Goal: Task Accomplishment & Management: Manage account settings

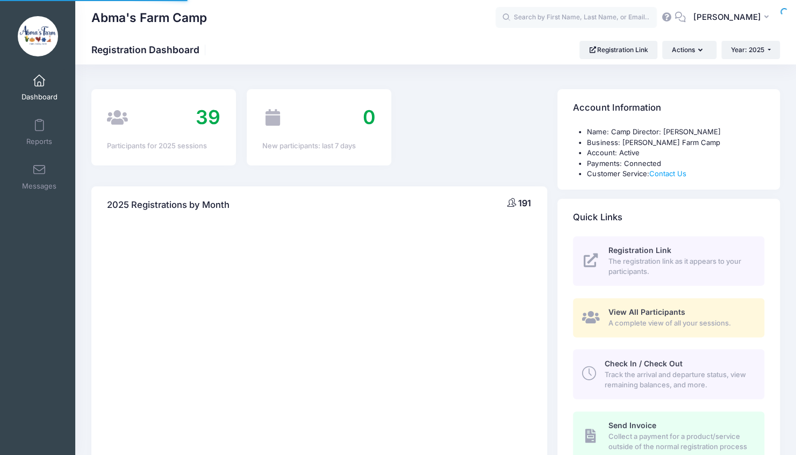
select select
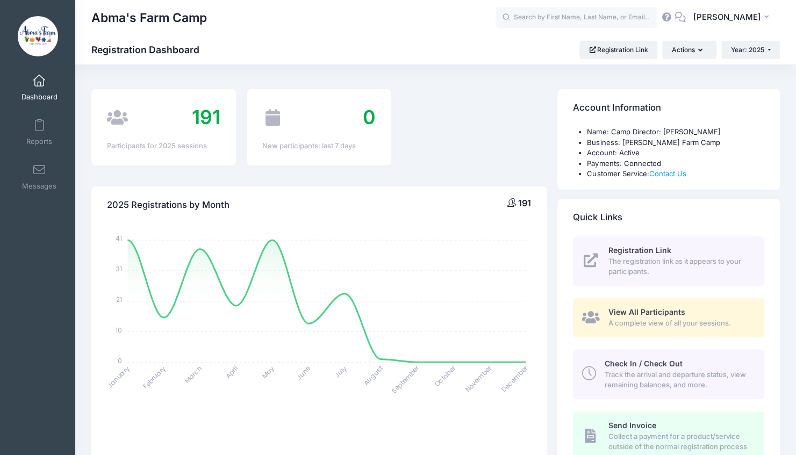
click at [671, 362] on span "Check In / Check Out" at bounding box center [644, 363] width 78 height 9
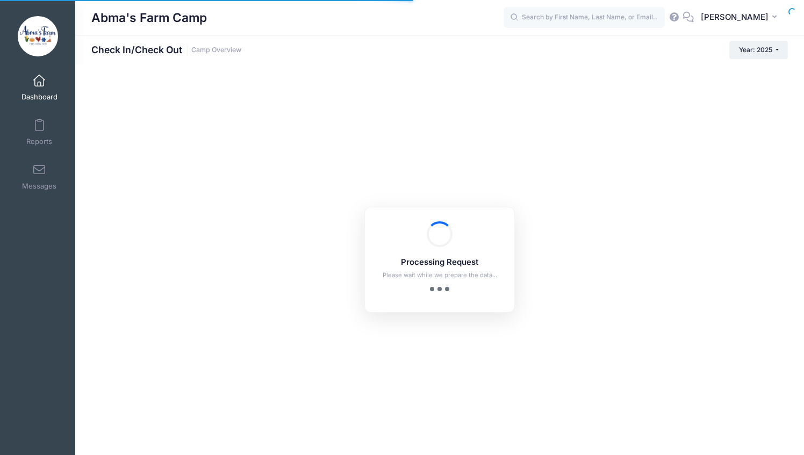
checkbox input "true"
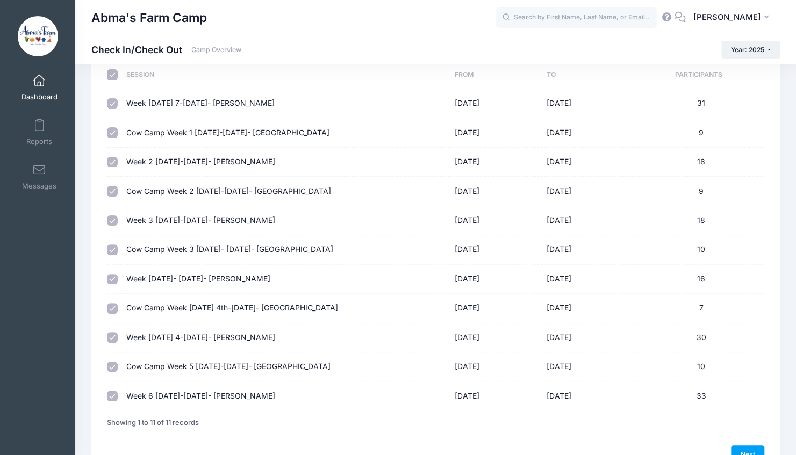
scroll to position [66, 0]
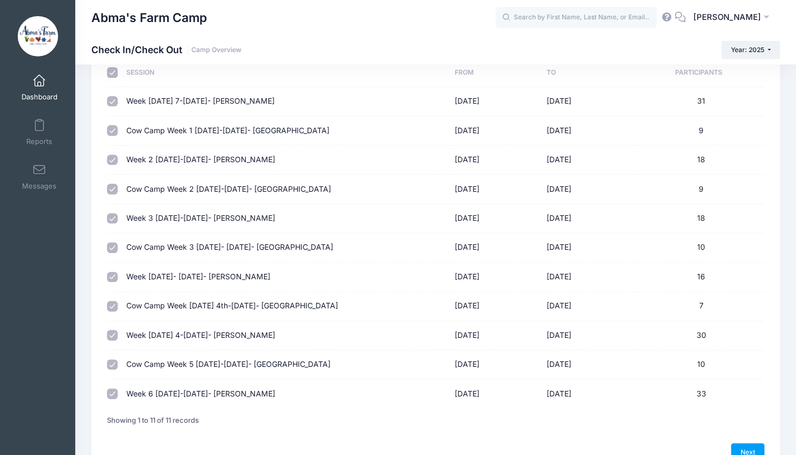
click at [115, 362] on input "checkbox" at bounding box center [112, 365] width 11 height 11
checkbox input "true"
click at [107, 399] on td at bounding box center [114, 394] width 14 height 28
click at [114, 384] on td at bounding box center [114, 394] width 14 height 28
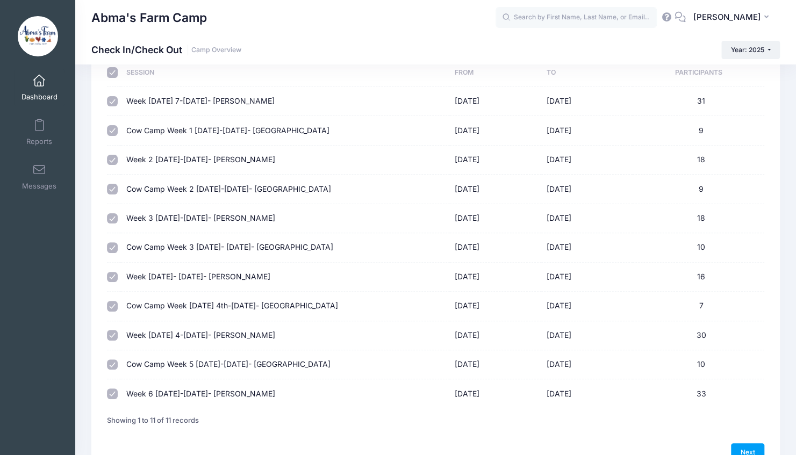
click at [120, 402] on td at bounding box center [114, 394] width 14 height 28
click at [744, 444] on link "Next" at bounding box center [747, 453] width 33 height 18
select select "10"
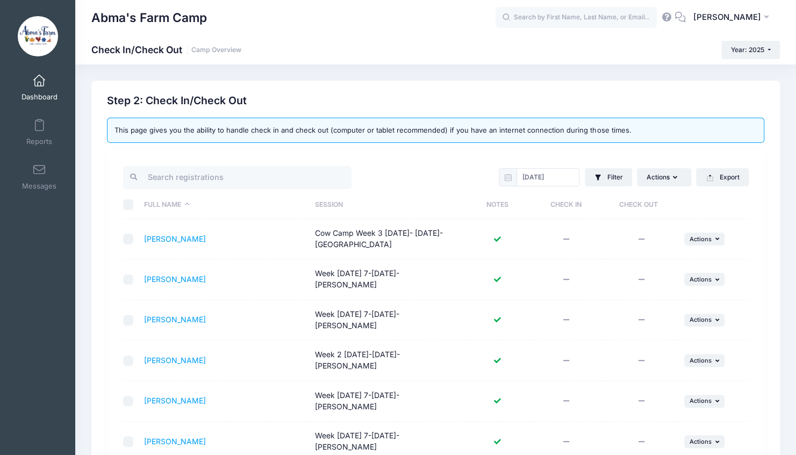
click at [340, 204] on th "Session" at bounding box center [388, 205] width 156 height 28
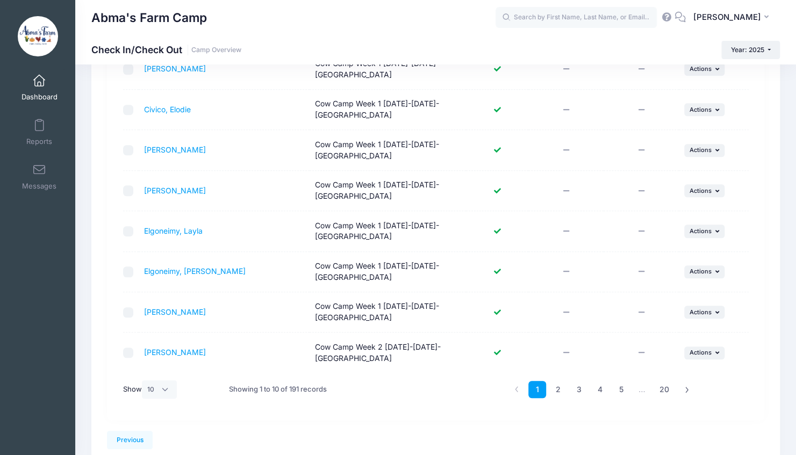
scroll to position [297, 0]
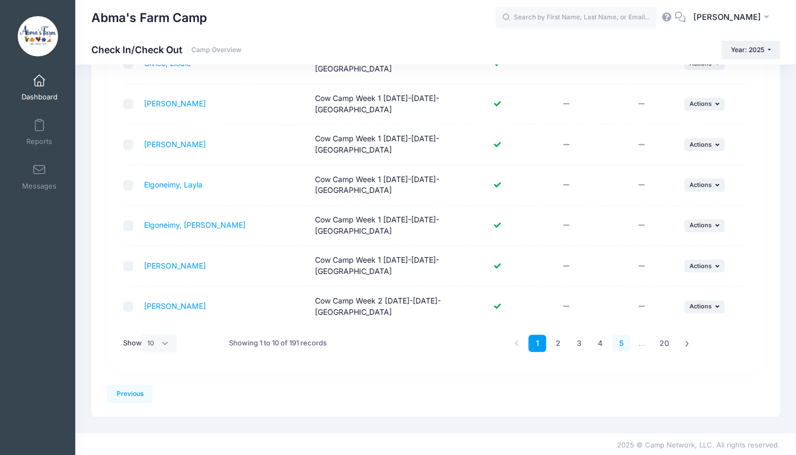
click at [617, 342] on link "5" at bounding box center [621, 344] width 18 height 18
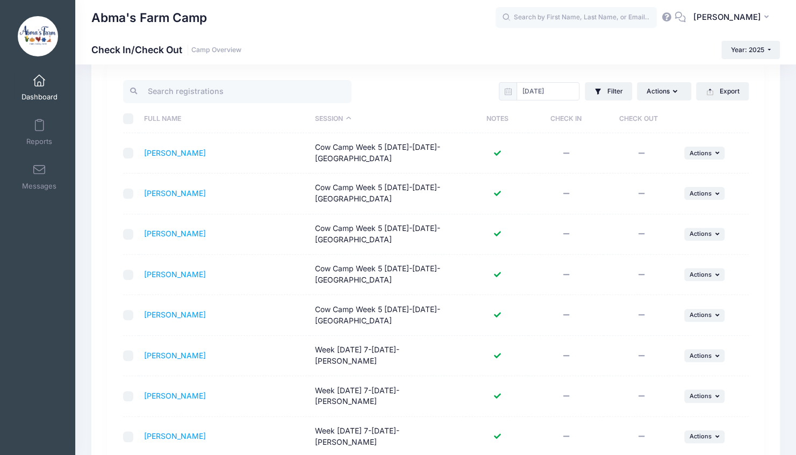
scroll to position [83, 0]
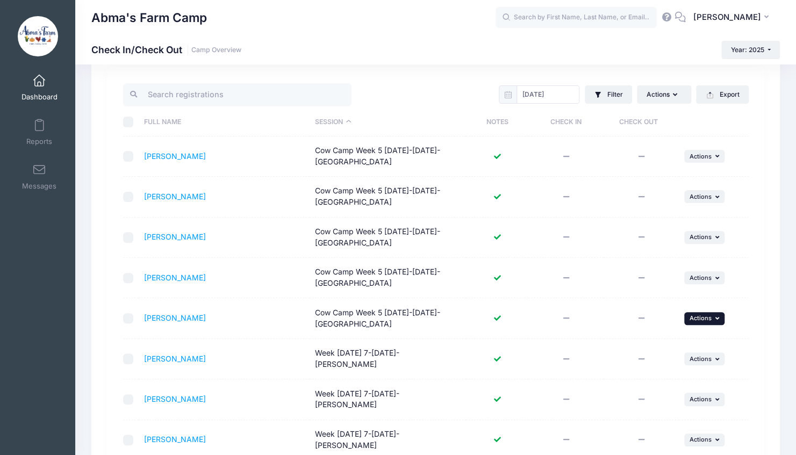
click at [703, 315] on span "Actions" at bounding box center [701, 319] width 22 height 8
click at [646, 342] on link "Check In" at bounding box center [670, 341] width 97 height 20
click at [497, 360] on icon at bounding box center [497, 360] width 9 height 0
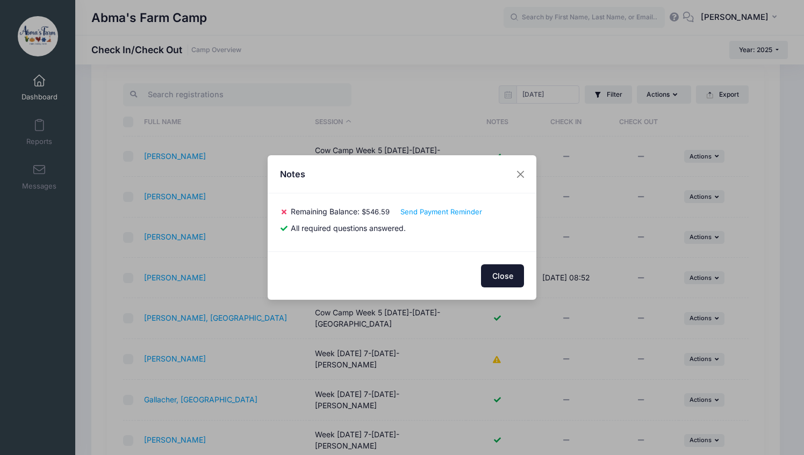
drag, startPoint x: 494, startPoint y: 270, endPoint x: 493, endPoint y: 276, distance: 6.5
drag, startPoint x: 493, startPoint y: 276, endPoint x: 477, endPoint y: 287, distance: 18.6
drag, startPoint x: 477, startPoint y: 287, endPoint x: 484, endPoint y: 296, distance: 11.2
drag, startPoint x: 484, startPoint y: 296, endPoint x: 423, endPoint y: 266, distance: 68.1
click at [423, 266] on div "Close" at bounding box center [402, 276] width 269 height 48
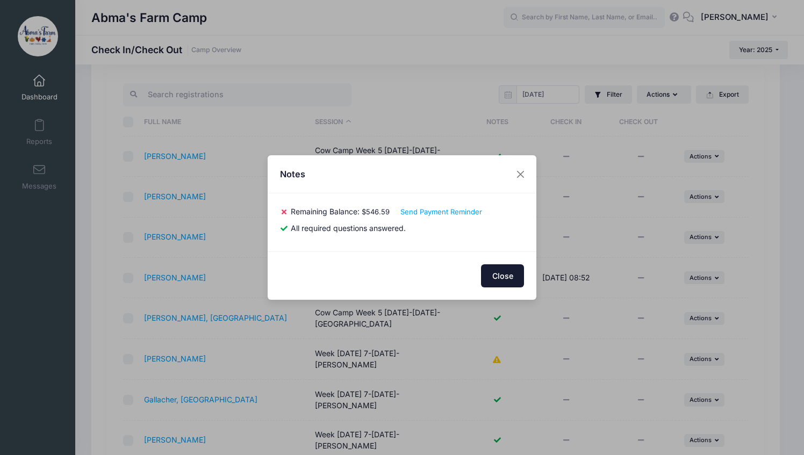
click at [519, 275] on button "Close" at bounding box center [502, 276] width 43 height 23
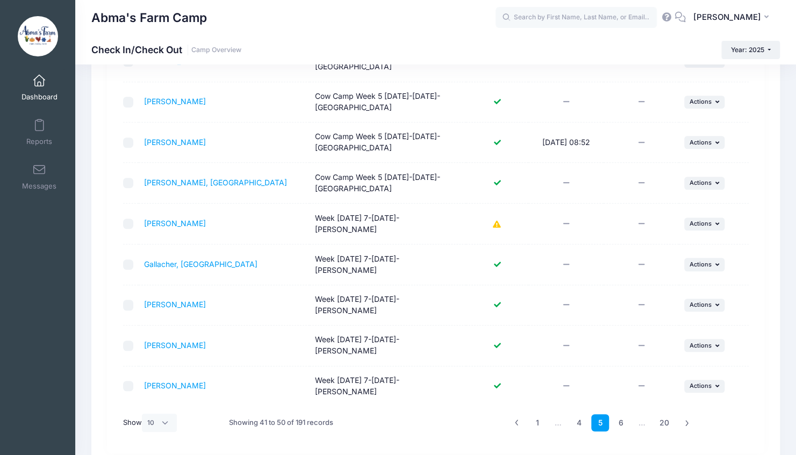
scroll to position [223, 0]
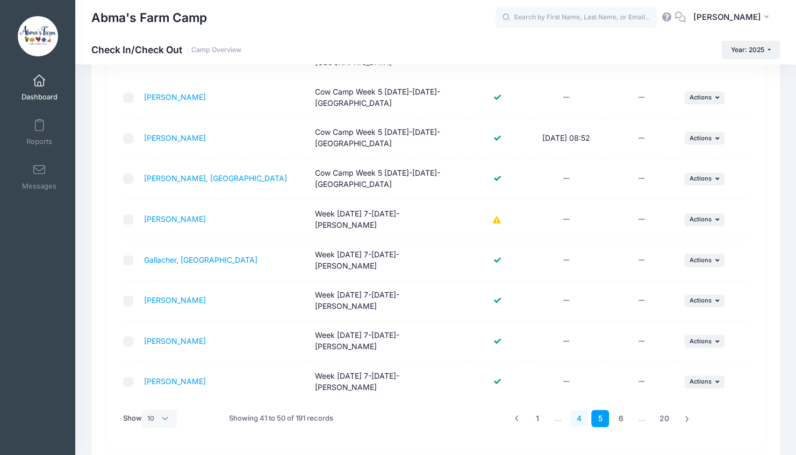
click at [578, 410] on link "4" at bounding box center [580, 419] width 18 height 18
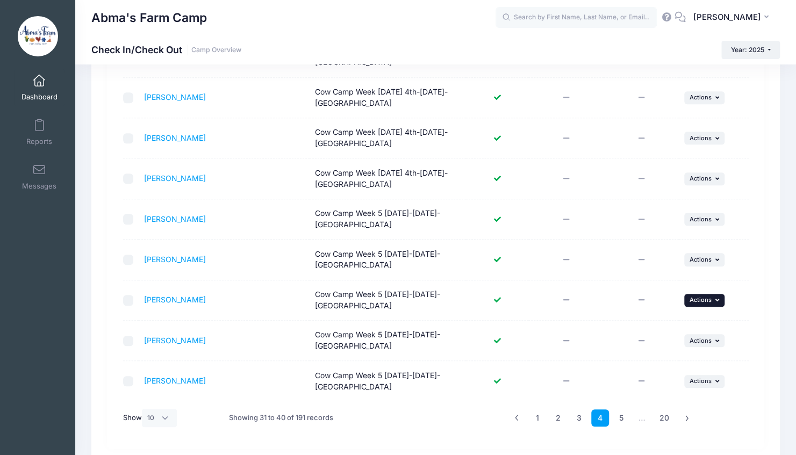
click at [696, 301] on span "Actions" at bounding box center [701, 300] width 22 height 8
click at [666, 326] on link "Check In" at bounding box center [670, 322] width 97 height 20
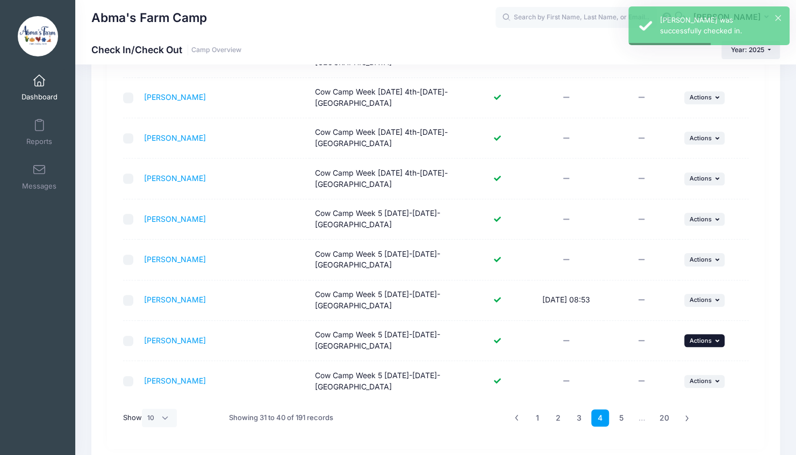
click at [703, 340] on span "Actions" at bounding box center [701, 341] width 22 height 8
click at [664, 359] on link "Check In" at bounding box center [670, 362] width 97 height 20
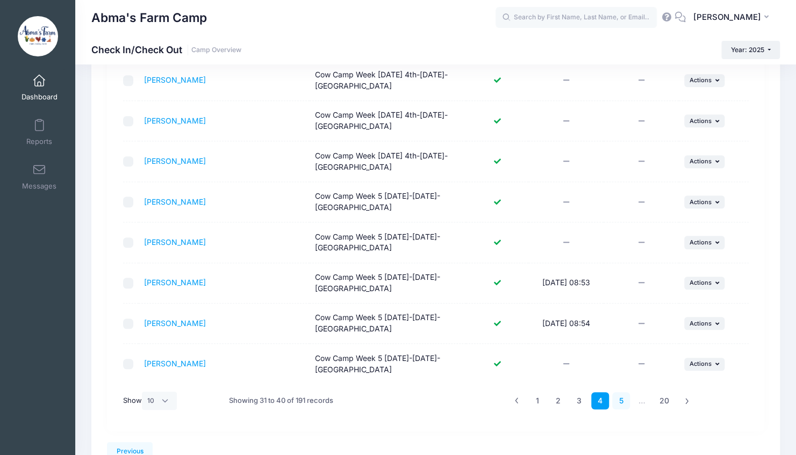
scroll to position [244, 0]
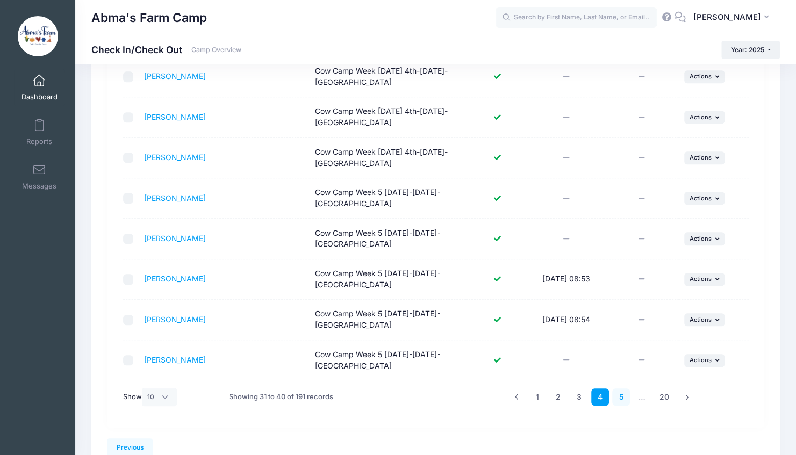
click at [622, 391] on link "5" at bounding box center [621, 398] width 18 height 18
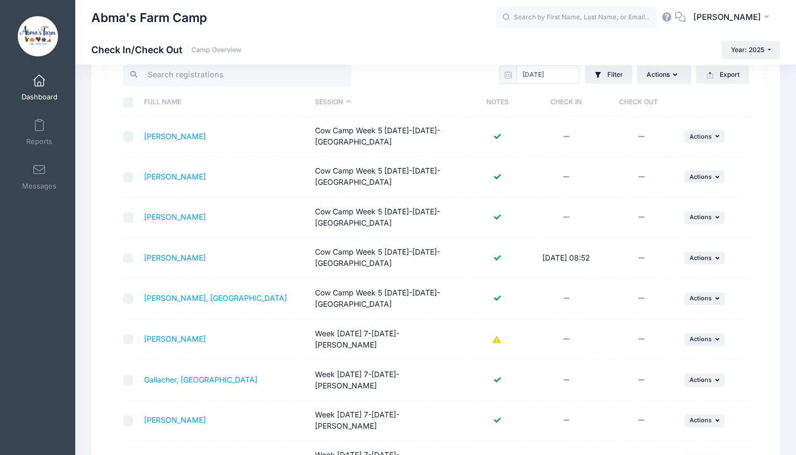
scroll to position [101, 0]
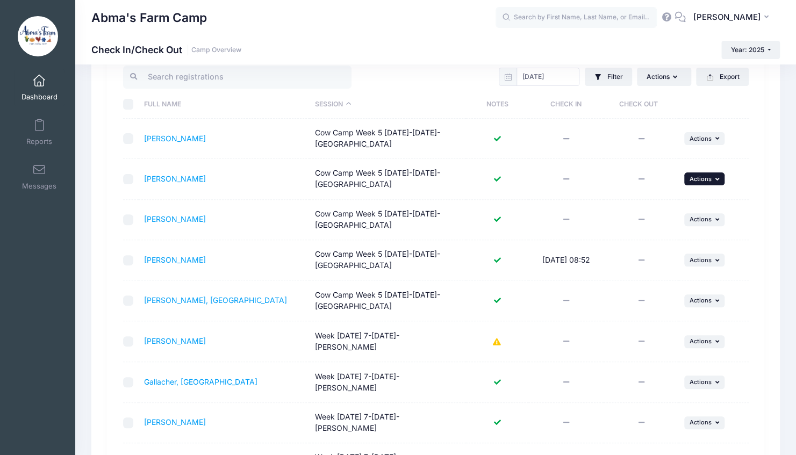
click at [700, 179] on span "Actions" at bounding box center [701, 179] width 22 height 8
click at [657, 204] on link "Check In" at bounding box center [670, 201] width 97 height 20
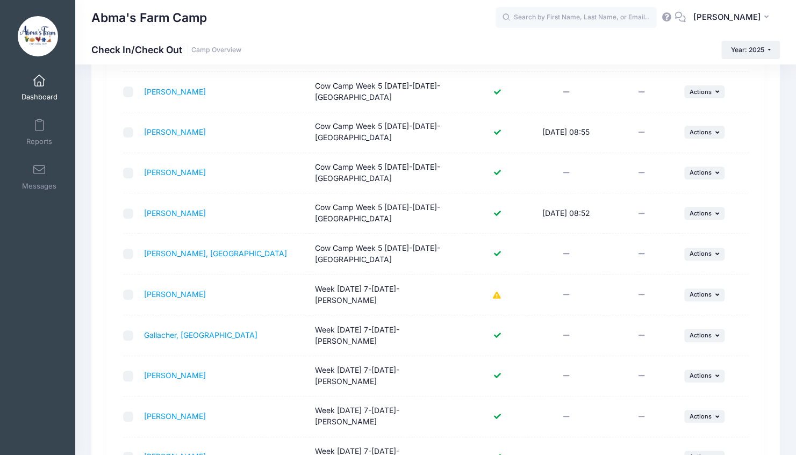
scroll to position [148, 0]
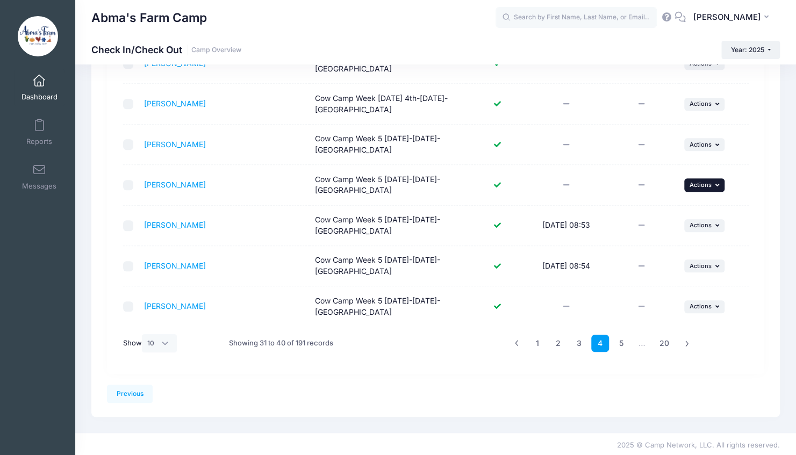
click at [703, 182] on span "Actions" at bounding box center [701, 185] width 22 height 8
click at [643, 210] on link "Check In" at bounding box center [670, 207] width 97 height 20
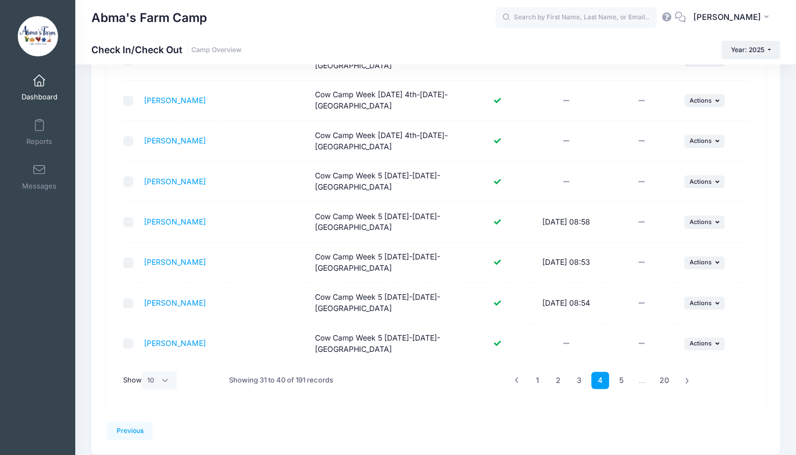
scroll to position [261, 0]
click at [694, 344] on button "... Actions" at bounding box center [705, 343] width 41 height 13
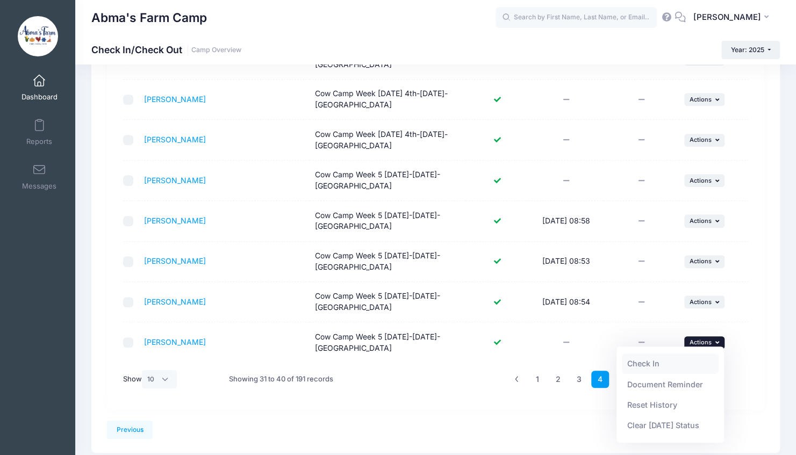
click at [657, 362] on link "Check In" at bounding box center [670, 364] width 97 height 20
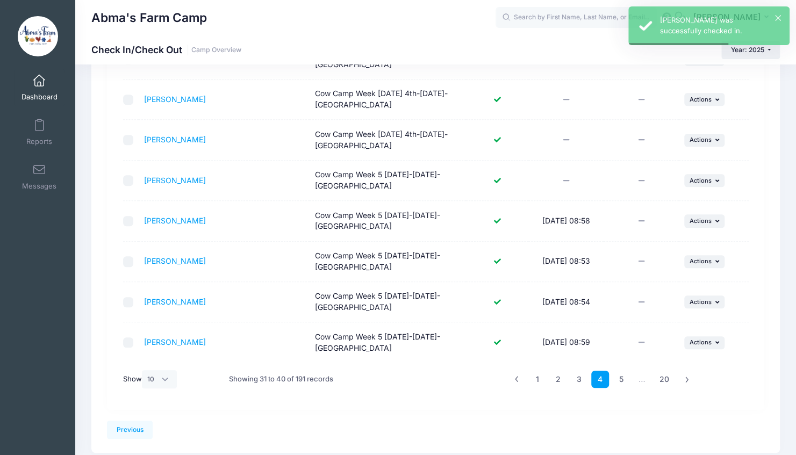
click at [694, 187] on td "... Actions Check In Payment Reminder Document Reminder Enter Payment Reset His…" at bounding box center [714, 181] width 70 height 40
click at [698, 185] on button "... Actions" at bounding box center [705, 180] width 41 height 13
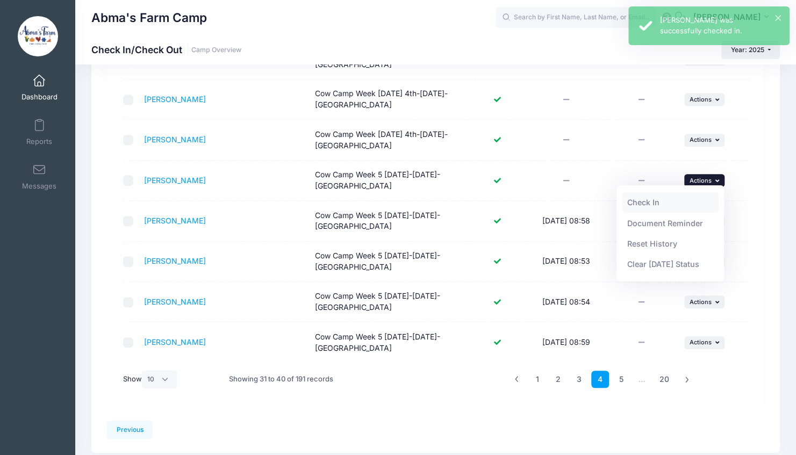
click at [646, 201] on link "Check In" at bounding box center [670, 203] width 97 height 20
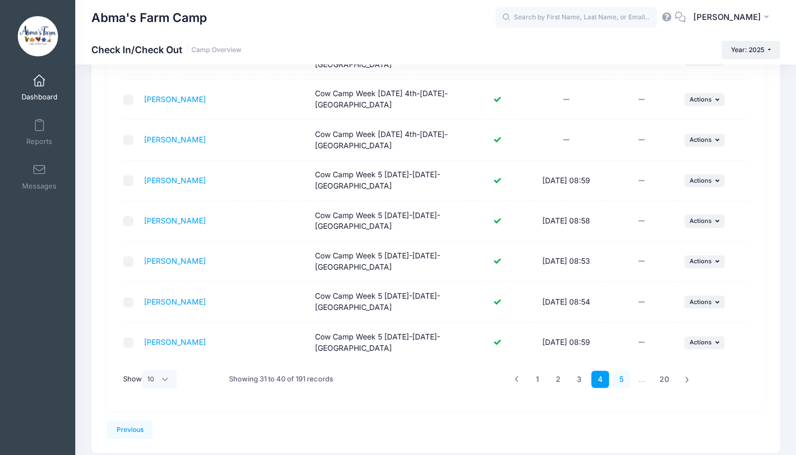
click at [616, 381] on link "5" at bounding box center [621, 380] width 18 height 18
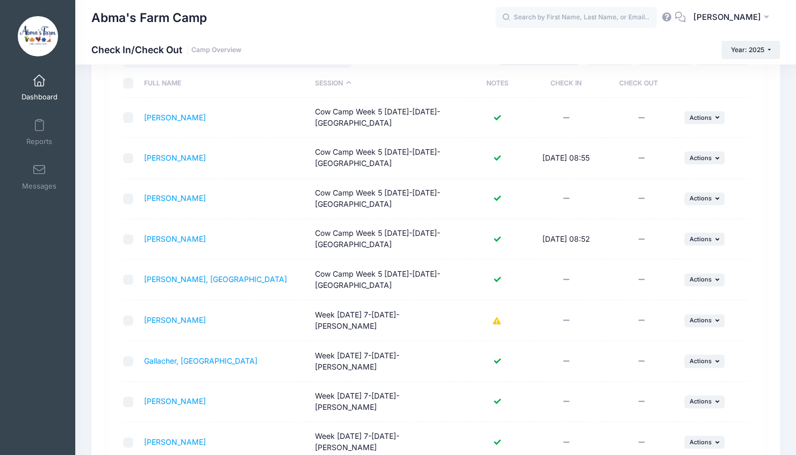
scroll to position [112, 0]
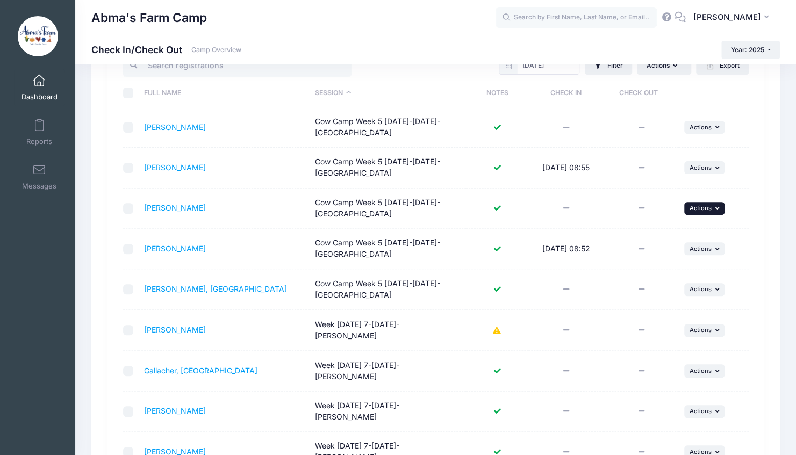
click at [690, 209] on span "Actions" at bounding box center [701, 208] width 22 height 8
click at [630, 231] on link "Check In" at bounding box center [670, 231] width 97 height 20
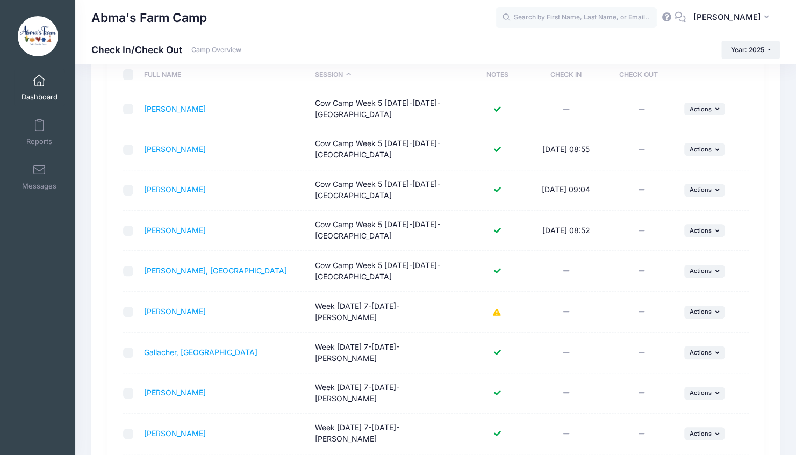
scroll to position [128, 0]
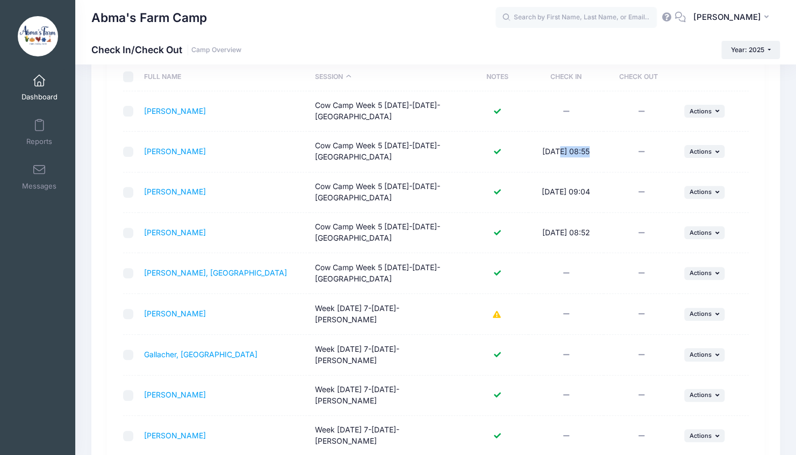
drag, startPoint x: 552, startPoint y: 151, endPoint x: 638, endPoint y: 141, distance: 86.5
click at [638, 141] on tr "[PERSON_NAME] Cow Camp Week 5 [DATE]-[DATE]- [GEOGRAPHIC_DATA] Paid Check In: […" at bounding box center [436, 152] width 626 height 40
drag, startPoint x: 638, startPoint y: 141, endPoint x: 622, endPoint y: 146, distance: 16.8
click at [622, 146] on td at bounding box center [641, 152] width 75 height 40
drag, startPoint x: 593, startPoint y: 148, endPoint x: 539, endPoint y: 150, distance: 53.8
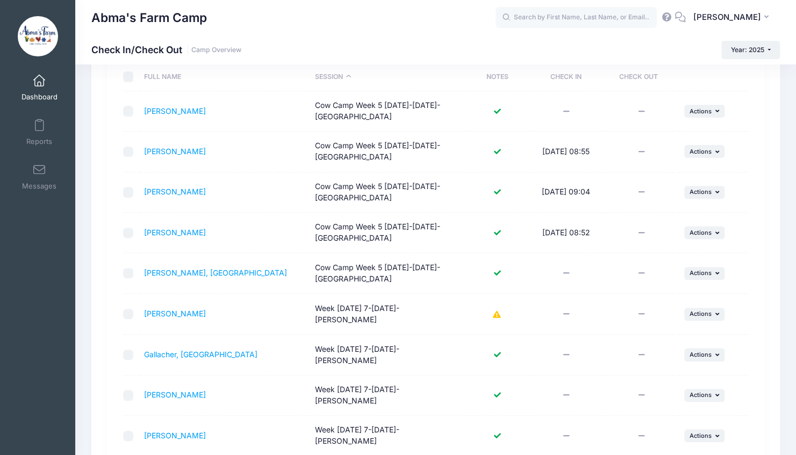
click at [539, 150] on td "[DATE] 08:55" at bounding box center [566, 152] width 75 height 40
click at [694, 274] on span "Actions" at bounding box center [701, 273] width 22 height 8
click at [644, 299] on link "Check In" at bounding box center [670, 296] width 97 height 20
click at [710, 109] on span "Actions" at bounding box center [701, 112] width 22 height 8
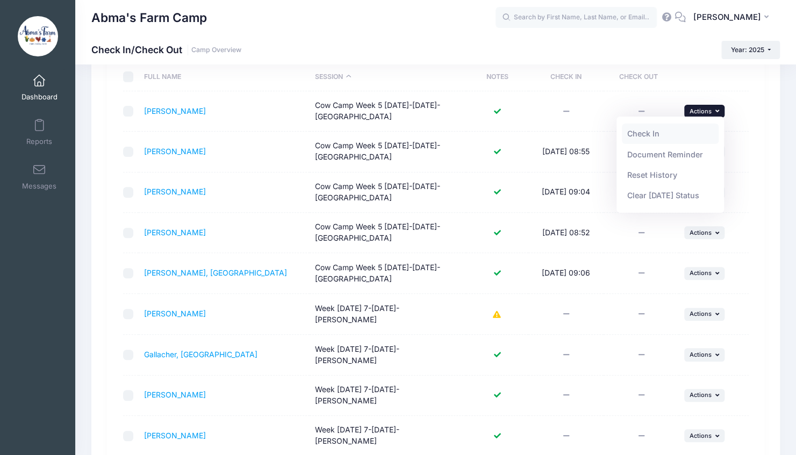
click at [667, 132] on link "Check In" at bounding box center [670, 134] width 97 height 20
